Goal: Register for event/course

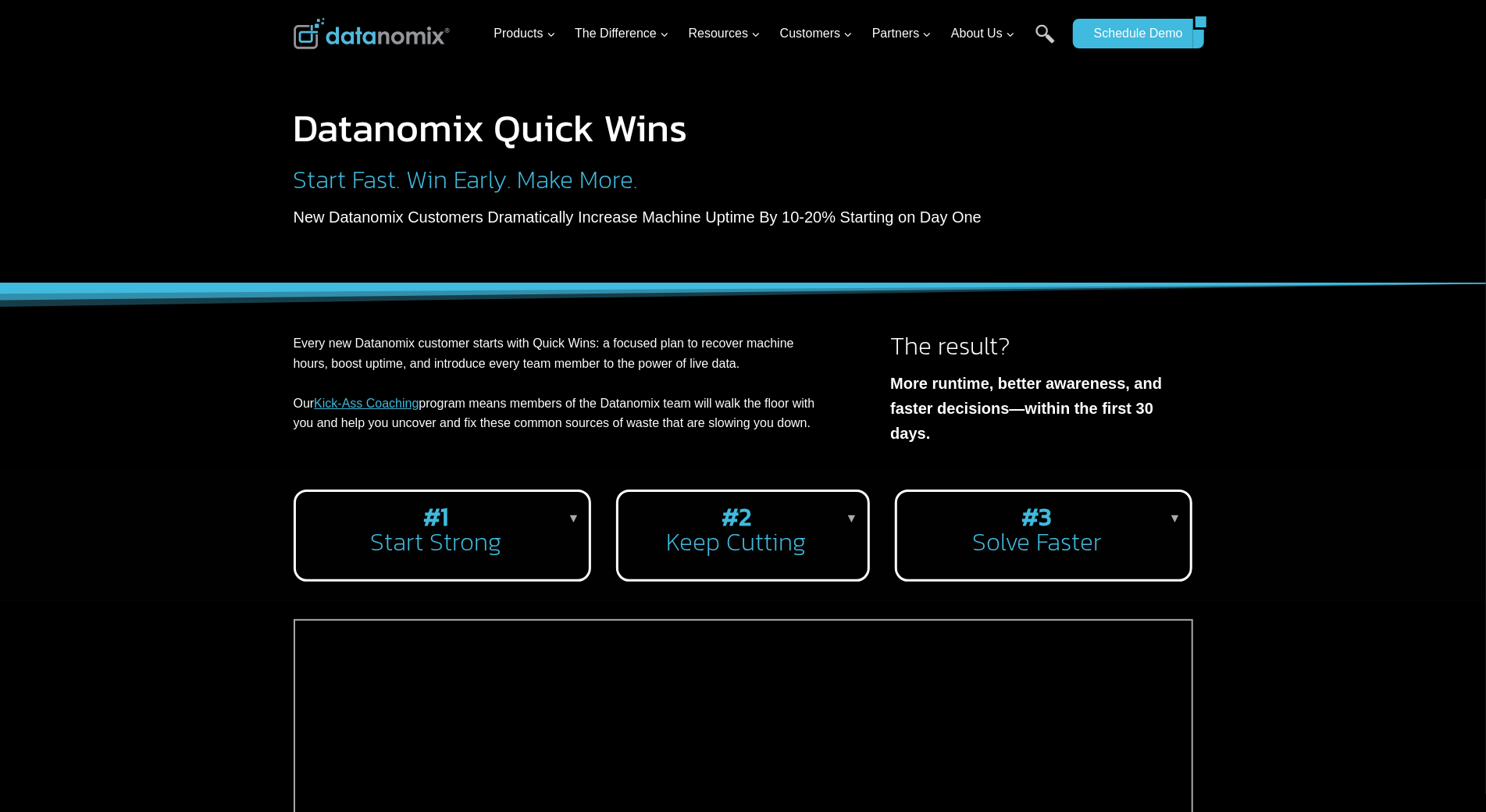
click at [78, 109] on div at bounding box center [743, 142] width 1486 height 283
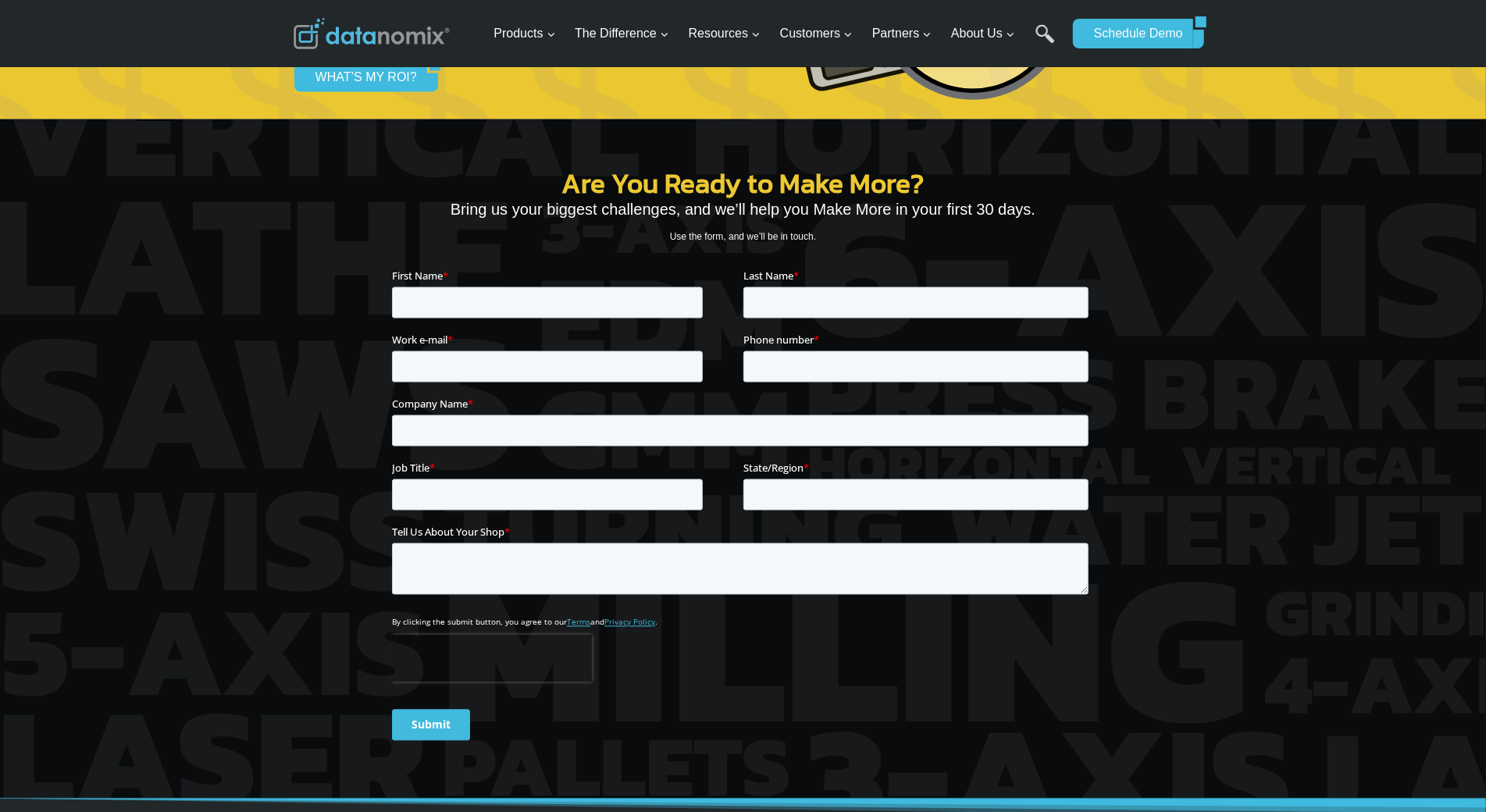
scroll to position [2122, 0]
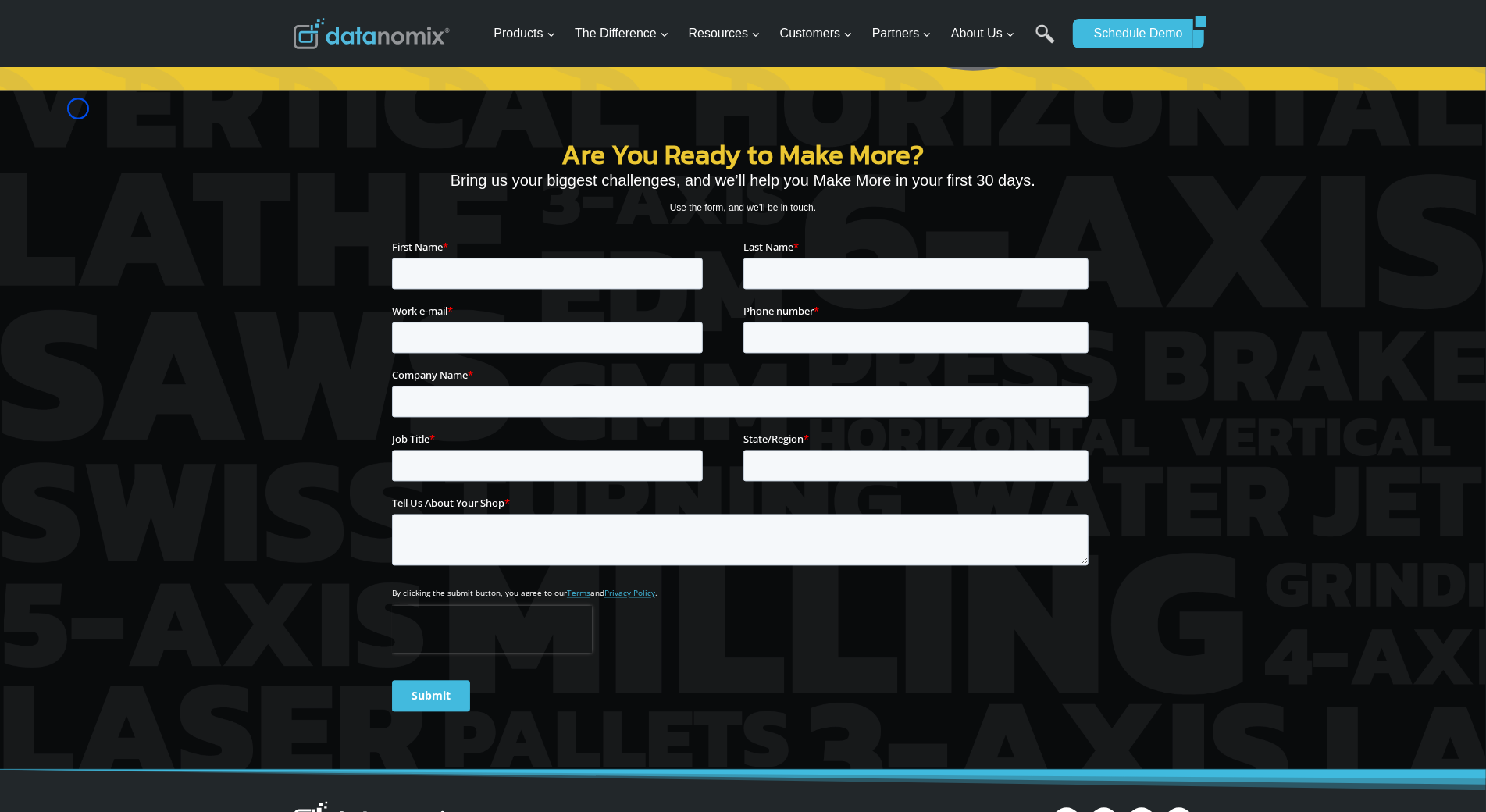
click at [78, 109] on div at bounding box center [743, 430] width 1486 height 680
click at [143, 127] on div at bounding box center [743, 430] width 1486 height 680
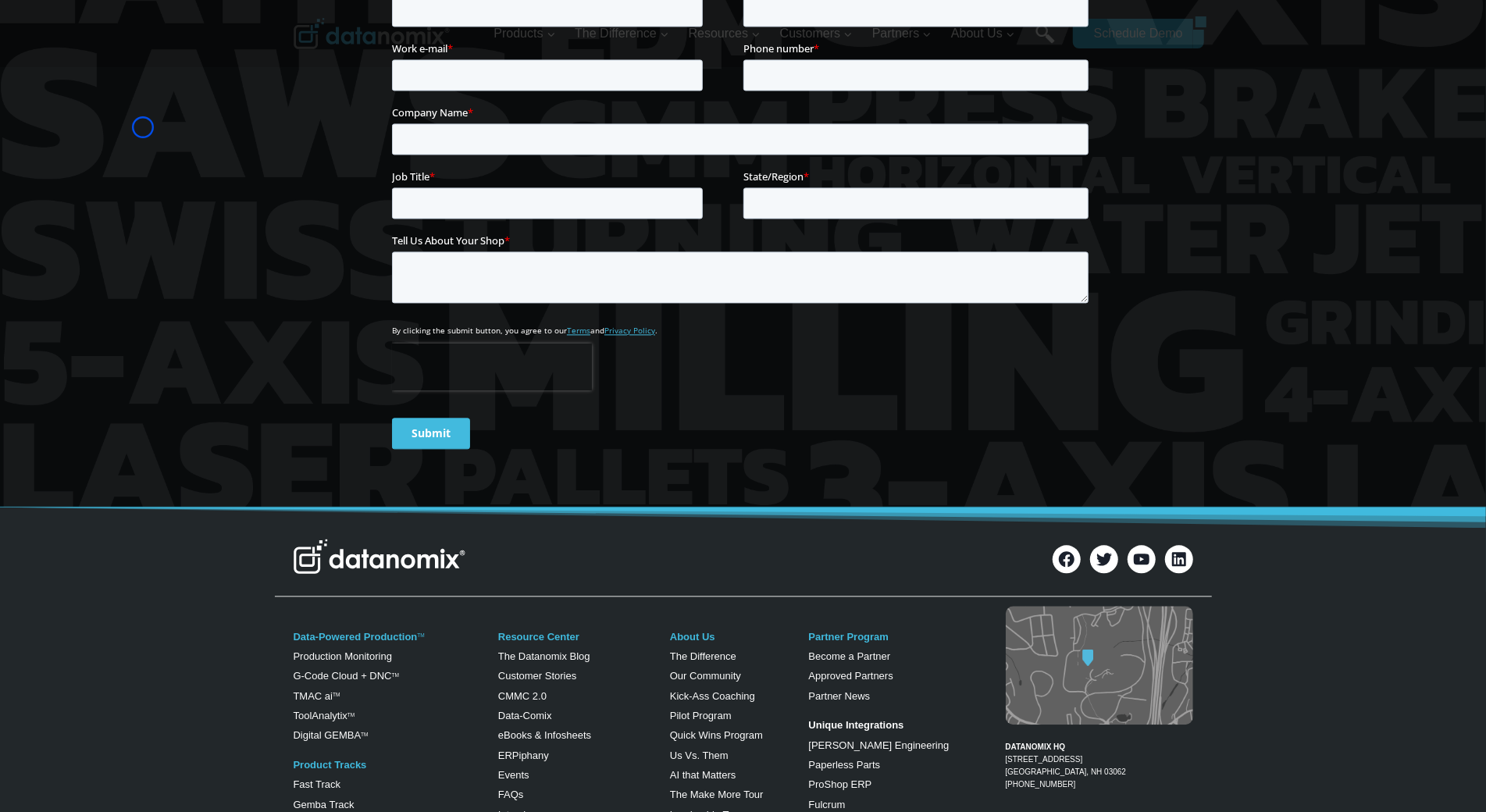
scroll to position [2649, 0]
